Goal: Entertainment & Leisure: Consume media (video, audio)

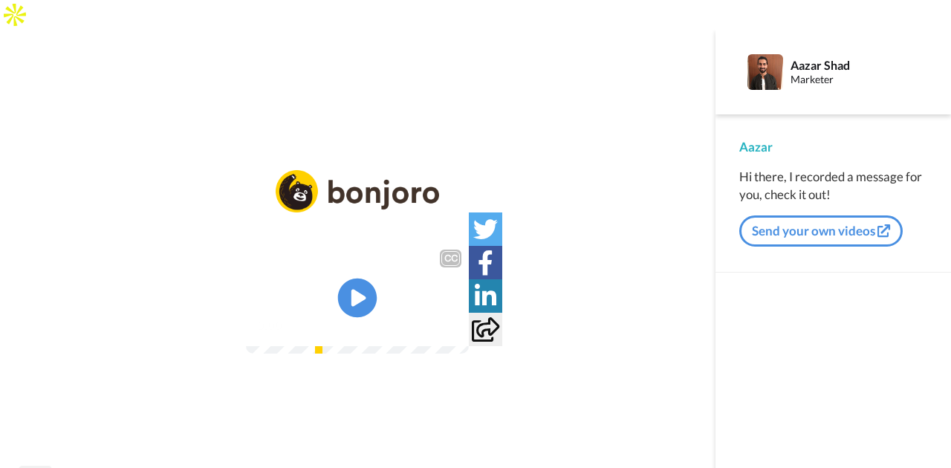
click at [356, 274] on icon "Play/Pause" at bounding box center [357, 298] width 39 height 71
click at [313, 250] on video at bounding box center [357, 297] width 223 height 111
click at [358, 273] on icon "Play/Pause" at bounding box center [357, 298] width 39 height 71
click at [285, 268] on video at bounding box center [357, 297] width 223 height 111
click at [358, 265] on icon "Play/Pause" at bounding box center [357, 298] width 39 height 71
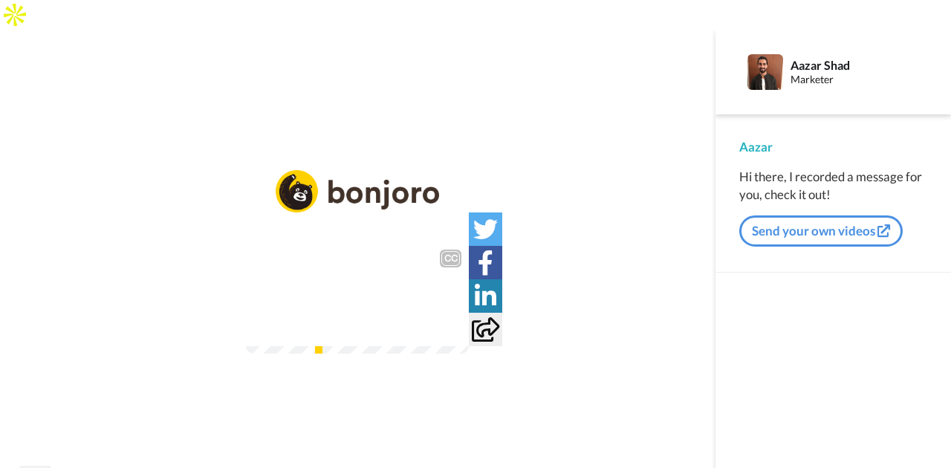
click at [333, 313] on video at bounding box center [357, 297] width 223 height 111
click at [380, 298] on video at bounding box center [357, 297] width 223 height 111
click at [469, 284] on video at bounding box center [357, 297] width 223 height 111
click at [374, 318] on video at bounding box center [357, 297] width 223 height 111
click at [434, 300] on video at bounding box center [357, 297] width 223 height 111
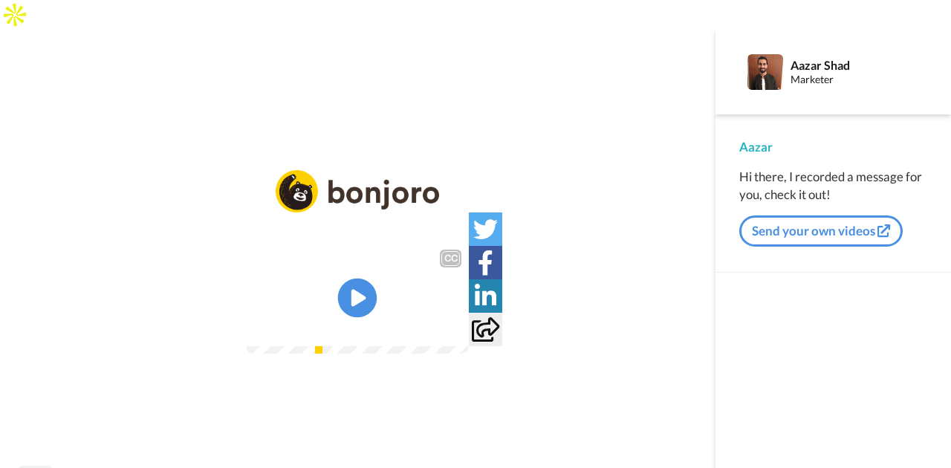
click at [371, 279] on icon at bounding box center [357, 298] width 39 height 39
click at [398, 331] on video at bounding box center [357, 297] width 223 height 111
click at [354, 279] on icon at bounding box center [357, 298] width 39 height 39
click at [377, 264] on video at bounding box center [357, 297] width 223 height 111
